Goal: Transaction & Acquisition: Purchase product/service

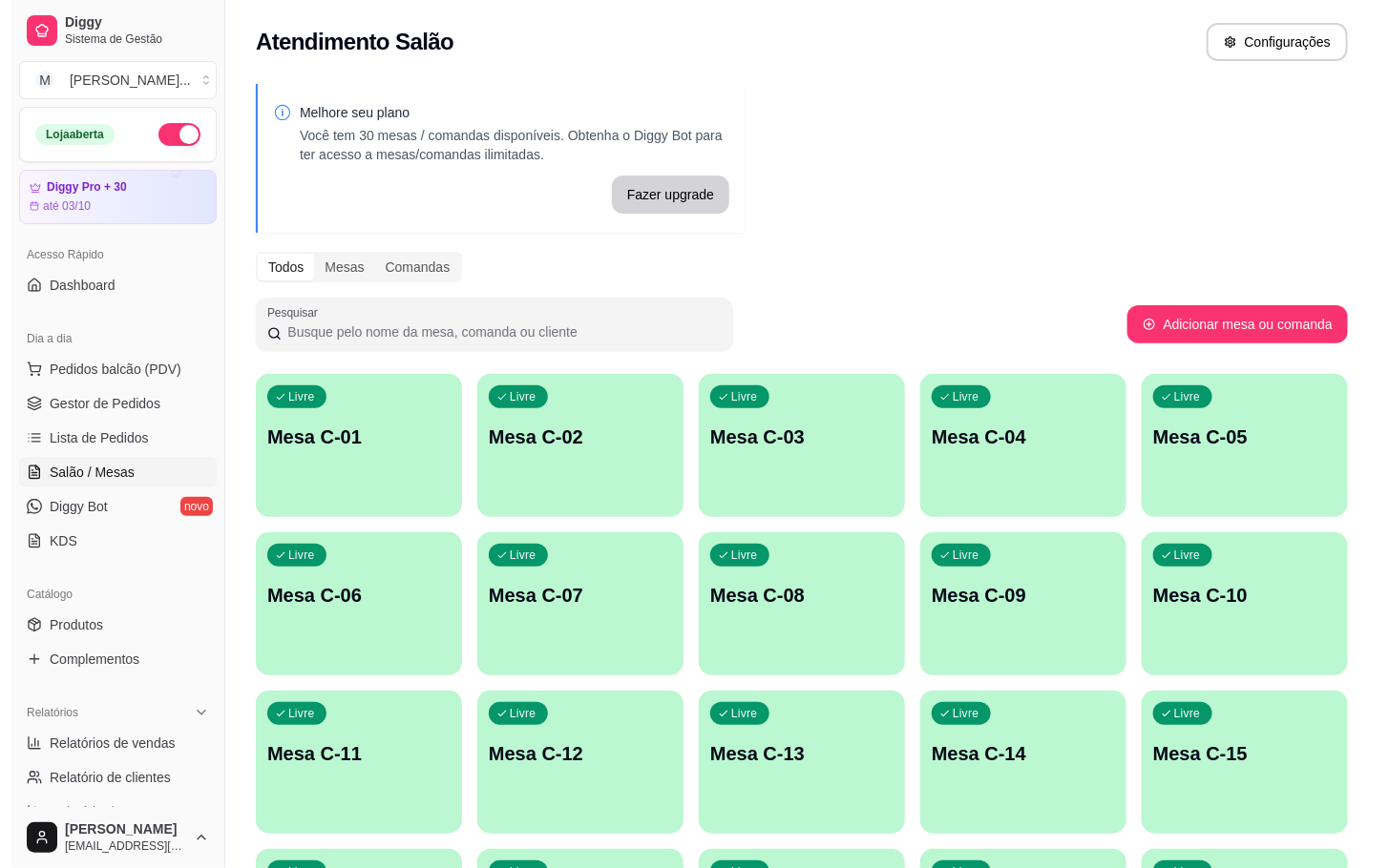
scroll to position [518, 0]
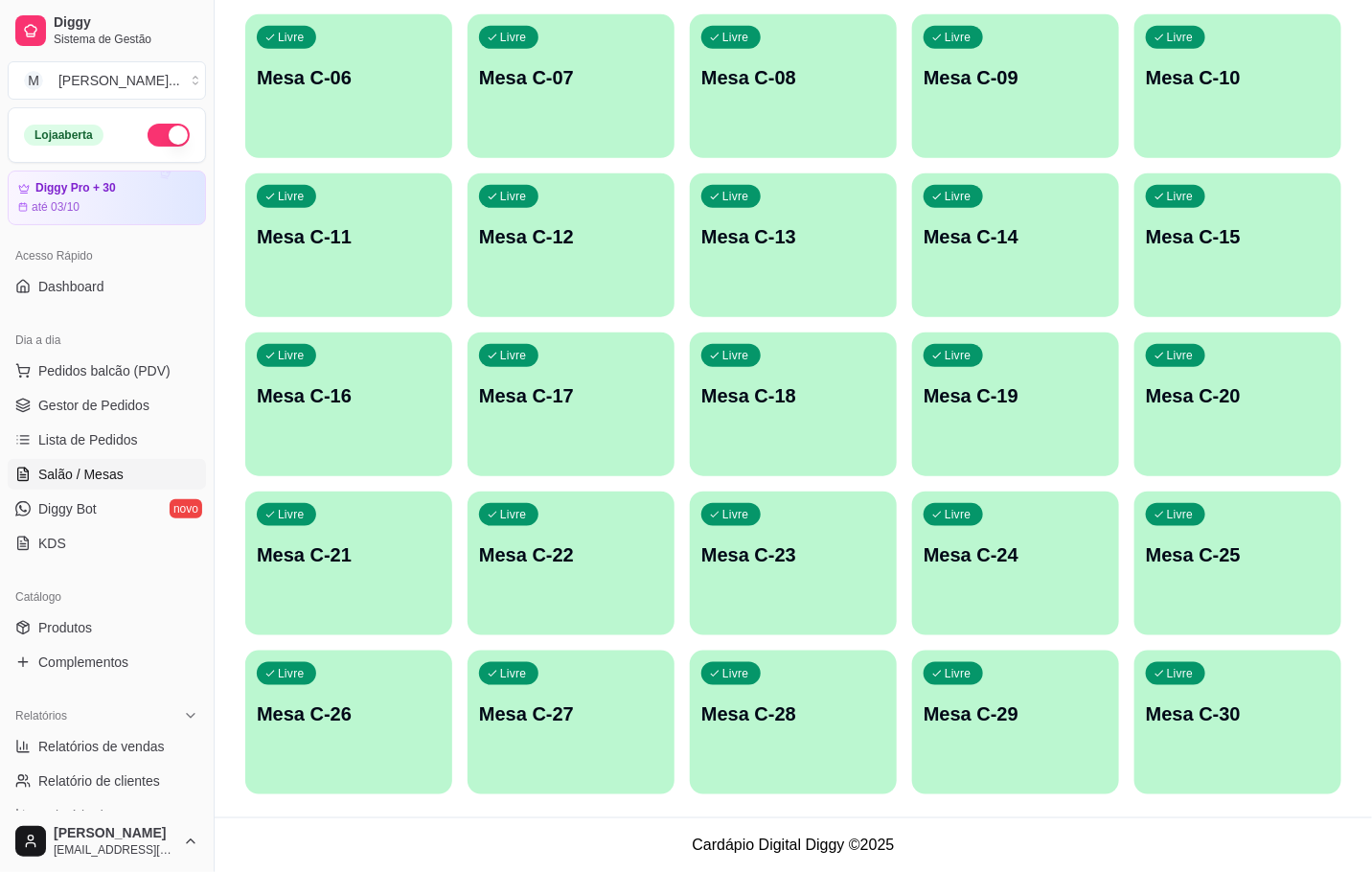
click at [531, 558] on p "Mesa C-22" at bounding box center [571, 554] width 184 height 27
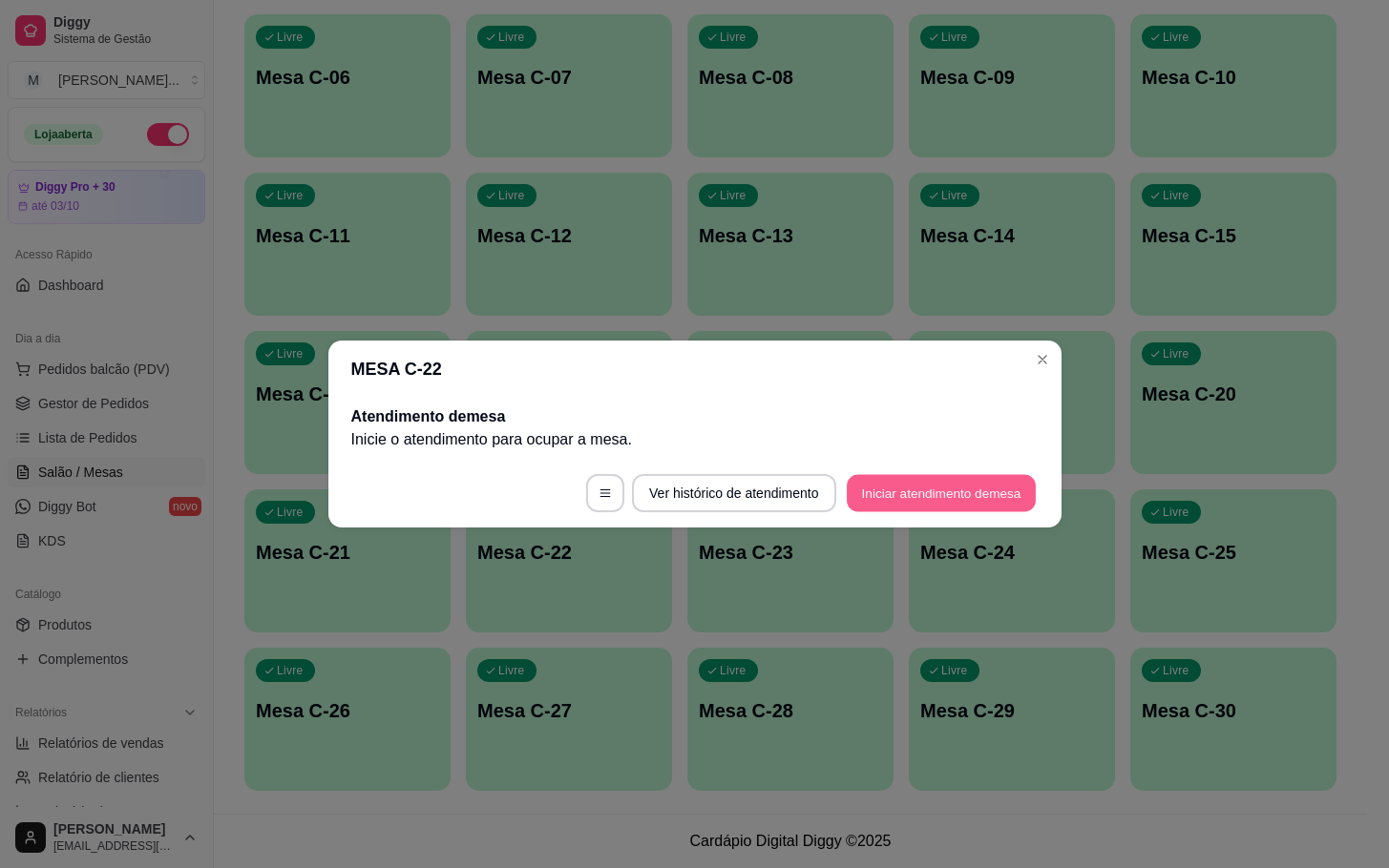
click at [965, 502] on button "Iniciar atendimento de mesa" at bounding box center [941, 494] width 189 height 37
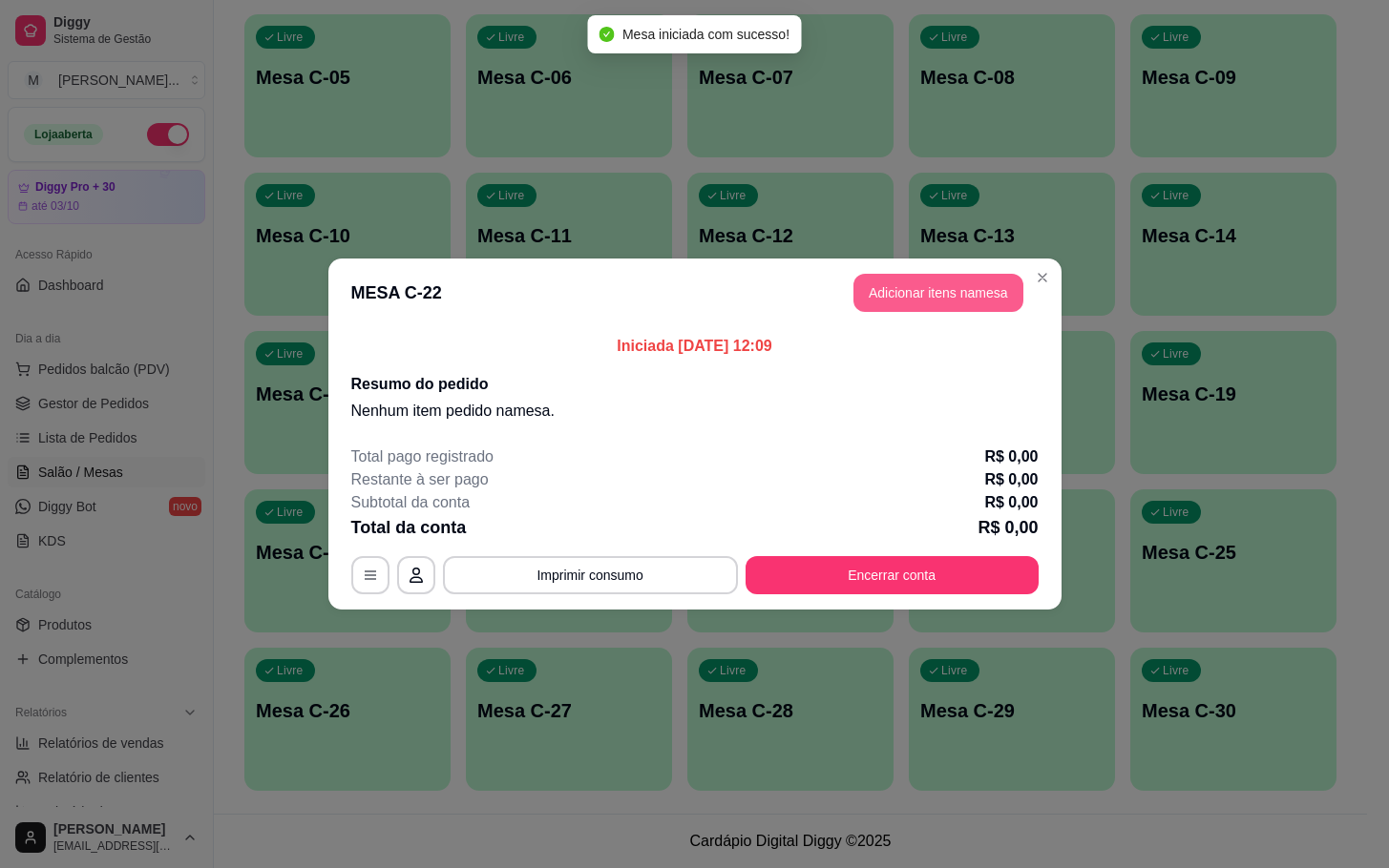
click at [922, 299] on button "Adicionar itens na mesa" at bounding box center [937, 292] width 170 height 38
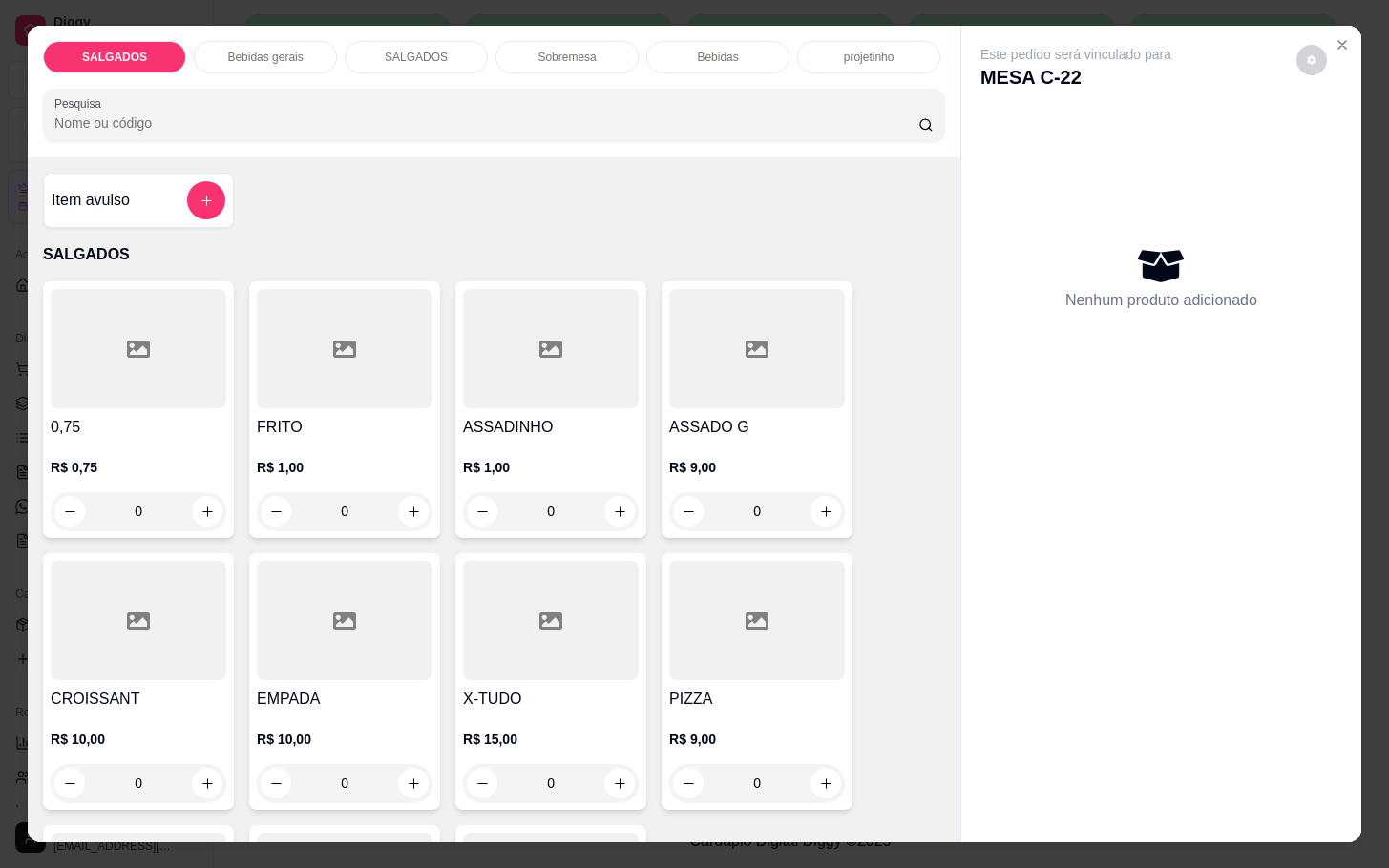
click at [372, 504] on input "0" at bounding box center [344, 510] width 107 height 38
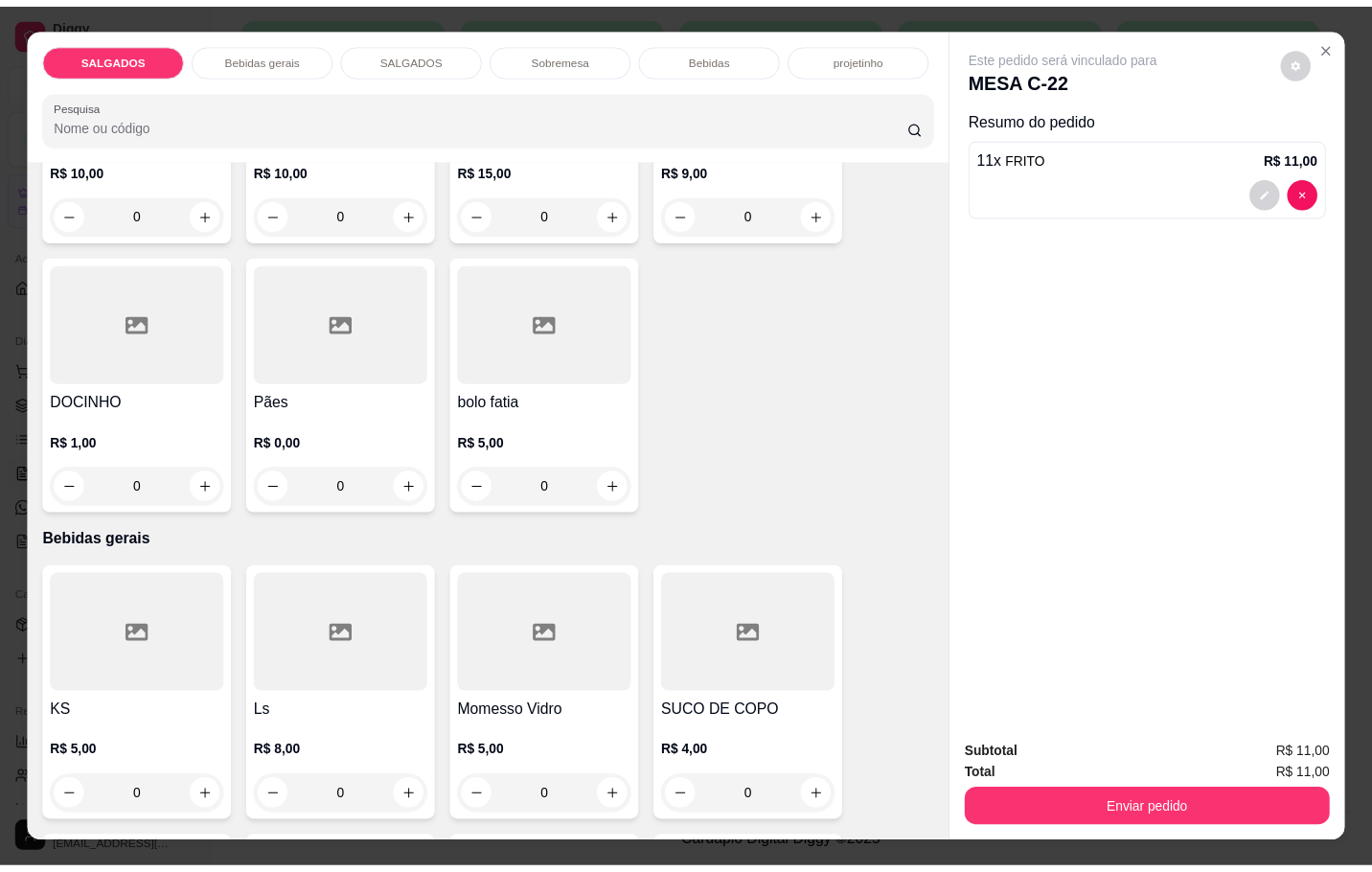
scroll to position [718, 0]
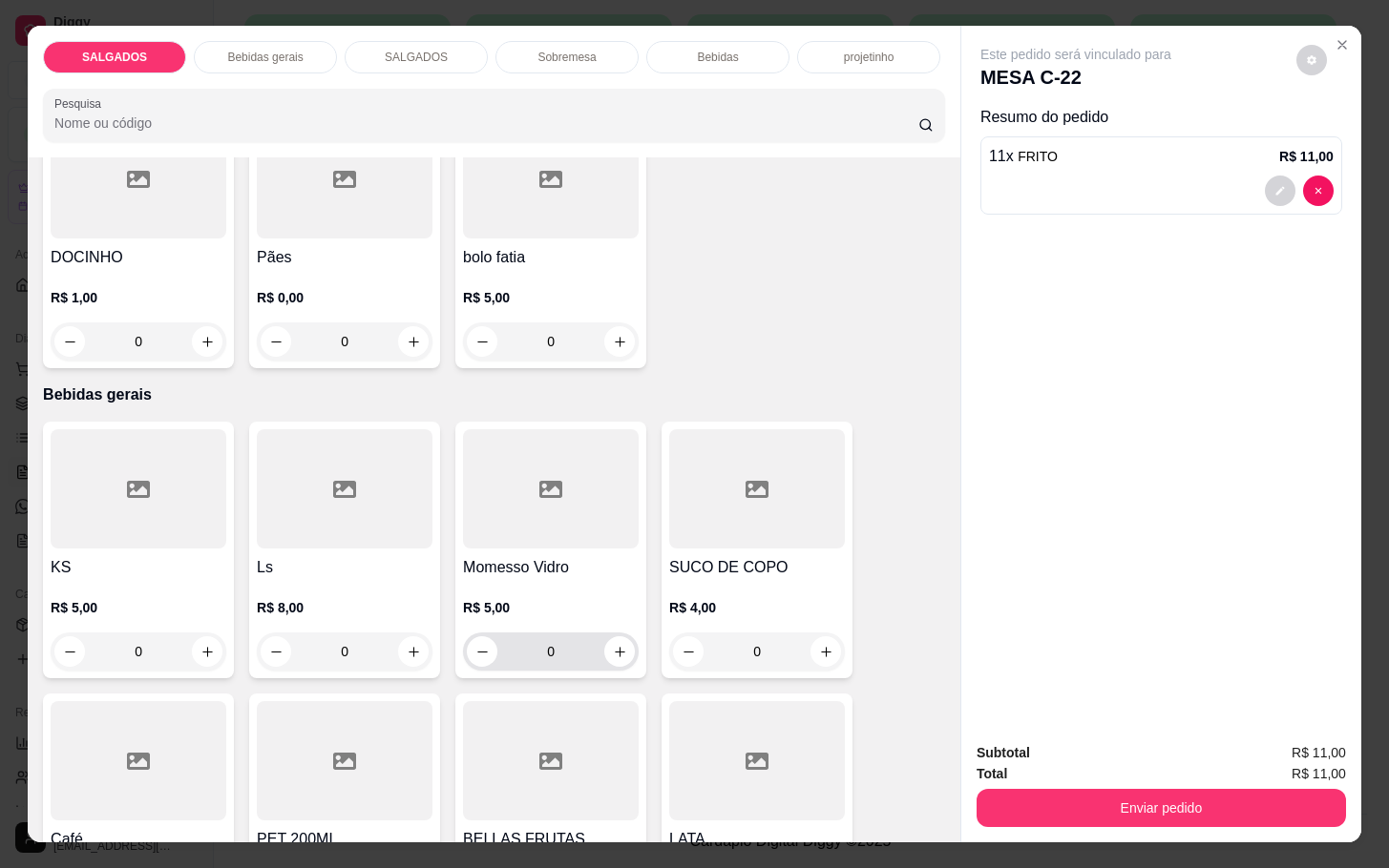
type input "11"
click at [613, 647] on icon "increase-product-quantity" at bounding box center [620, 651] width 15 height 15
type input "1"
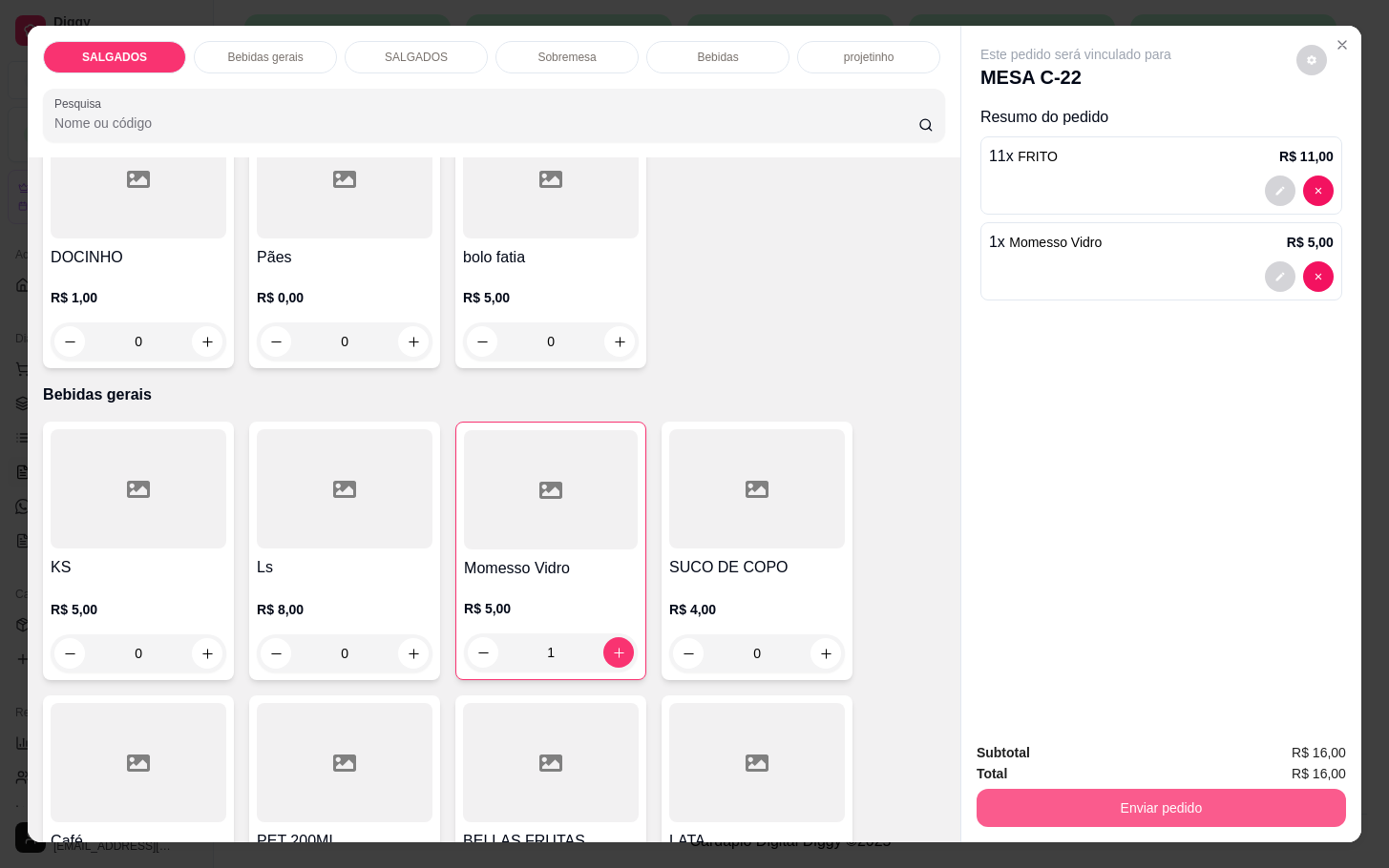
click at [1137, 802] on button "Enviar pedido" at bounding box center [1161, 807] width 370 height 38
click at [1128, 758] on button "Não registrar e enviar pedido" at bounding box center [1095, 750] width 199 height 36
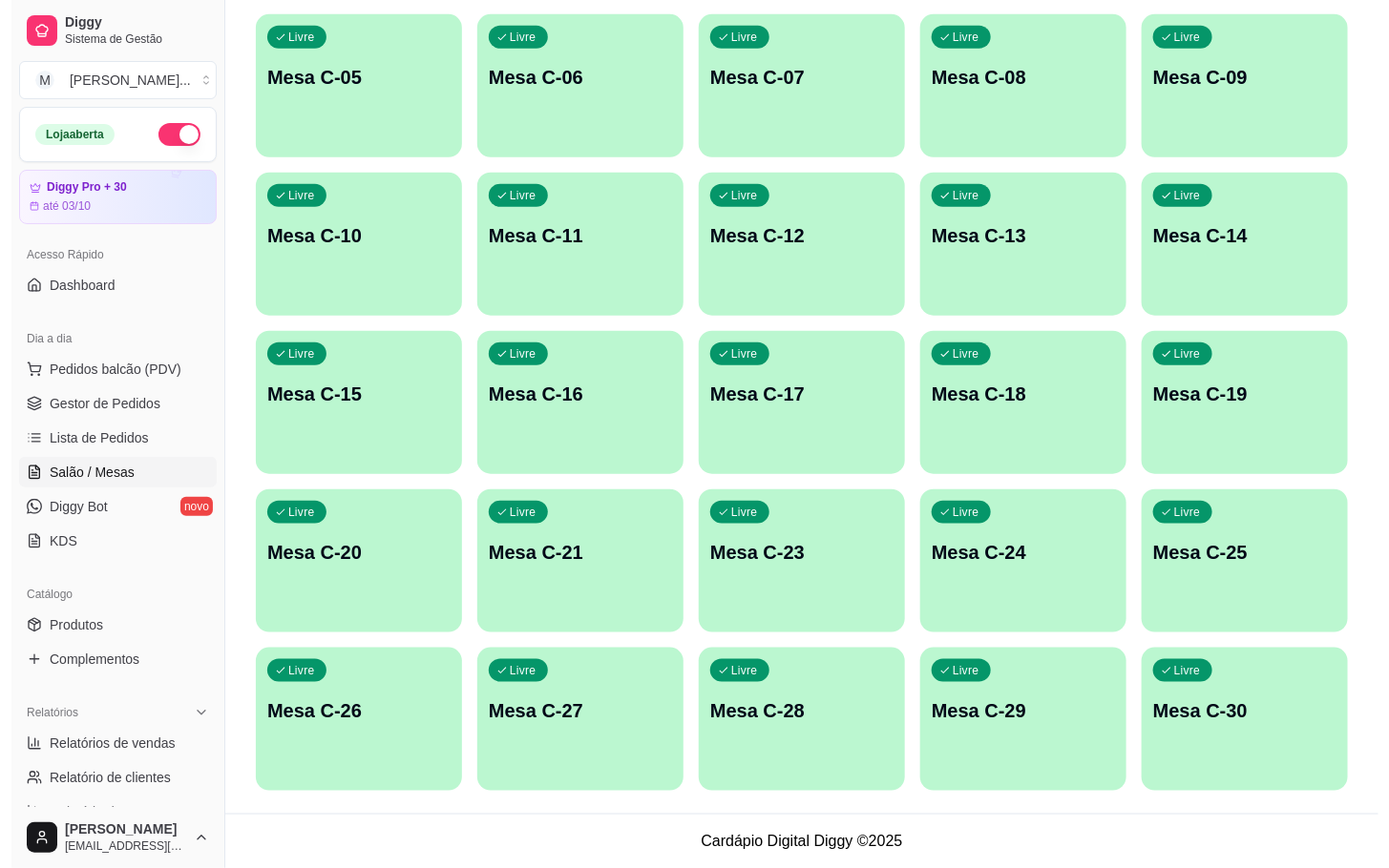
scroll to position [0, 0]
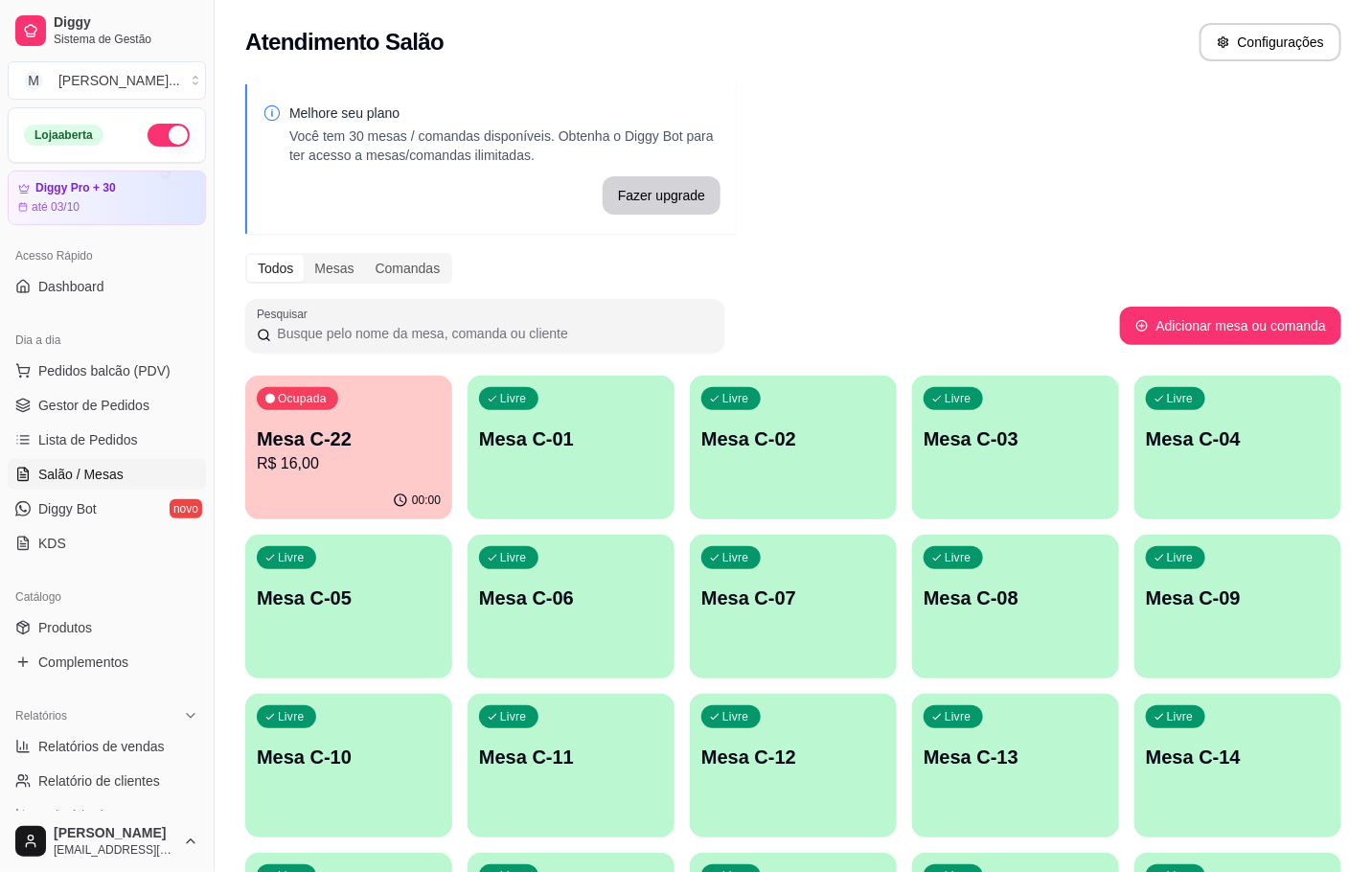
click at [368, 461] on p "R$ 16,00" at bounding box center [348, 464] width 184 height 23
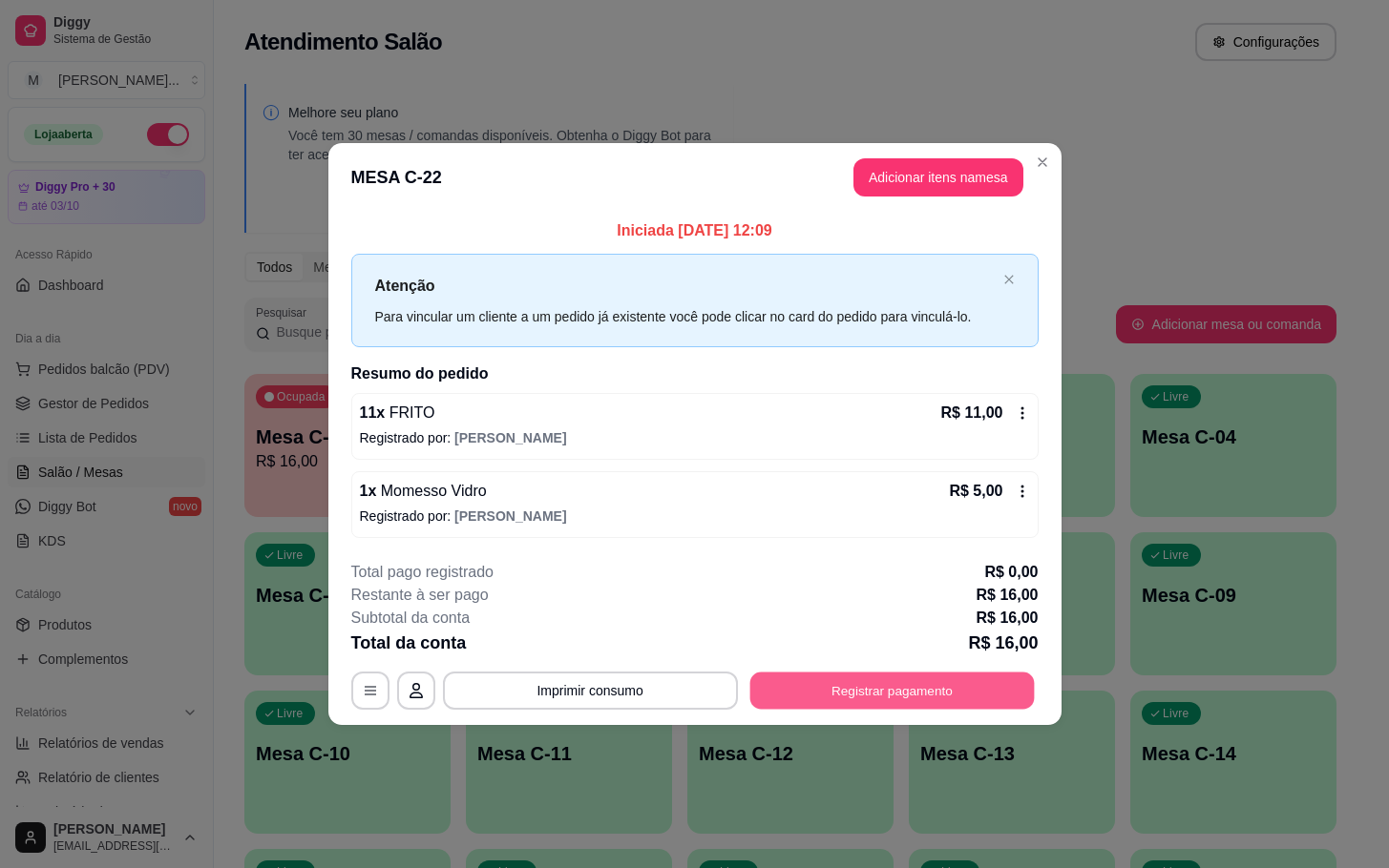
click at [852, 687] on button "Registrar pagamento" at bounding box center [891, 690] width 284 height 37
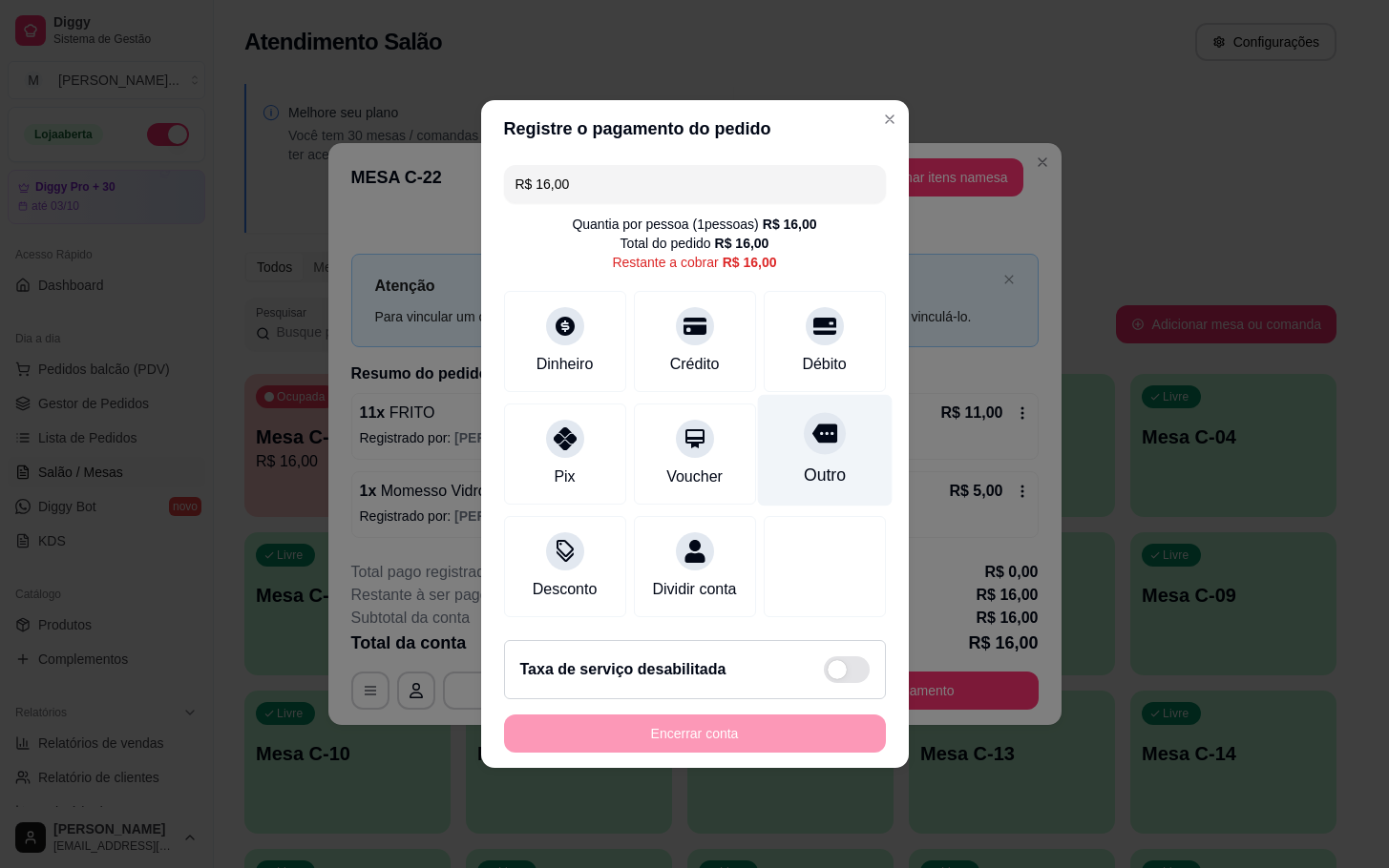
click at [805, 472] on div "Outro" at bounding box center [823, 474] width 42 height 24
type input "R$ 0,00"
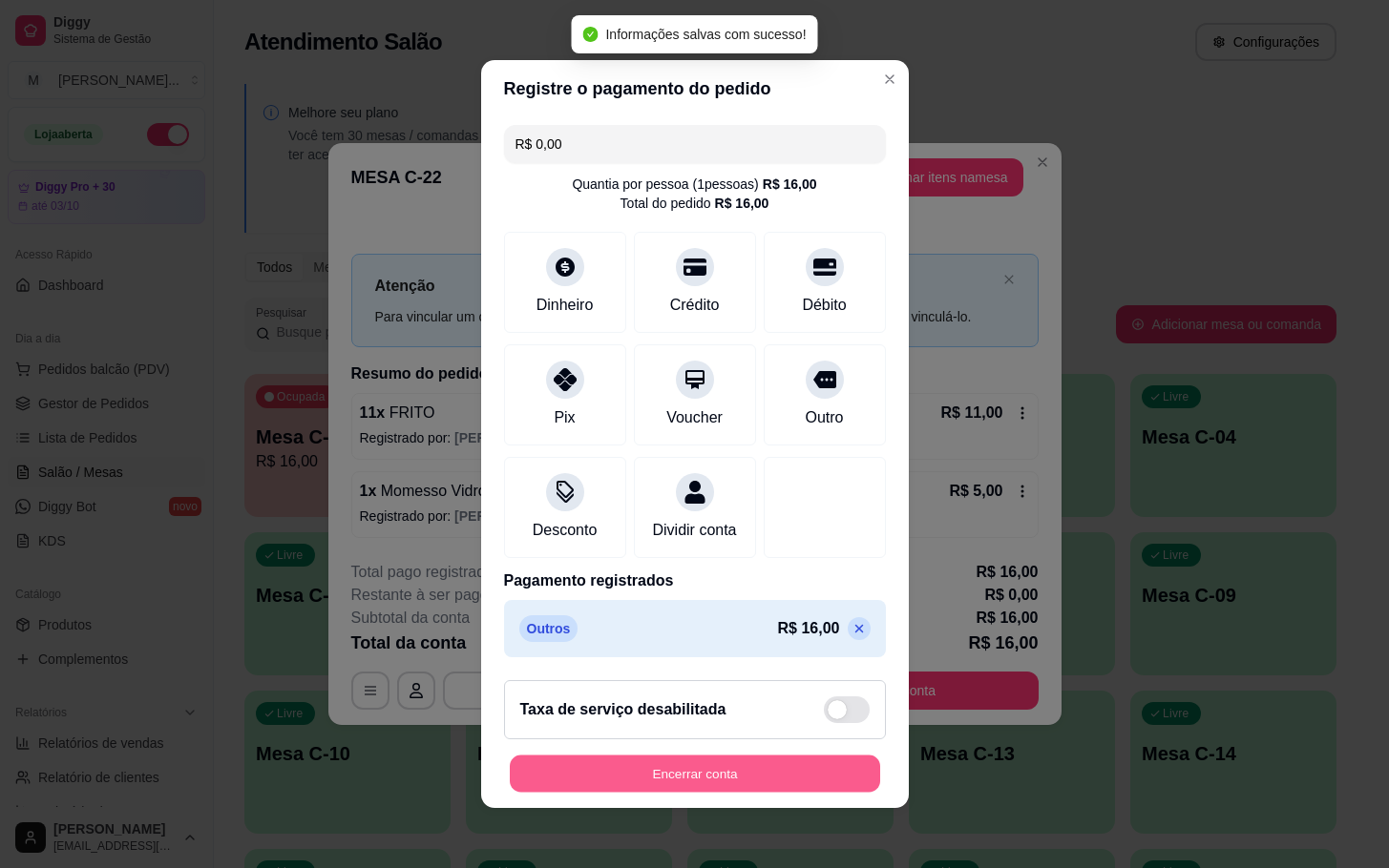
click at [788, 790] on button "Encerrar conta" at bounding box center [695, 774] width 371 height 37
